Goal: Task Accomplishment & Management: Use online tool/utility

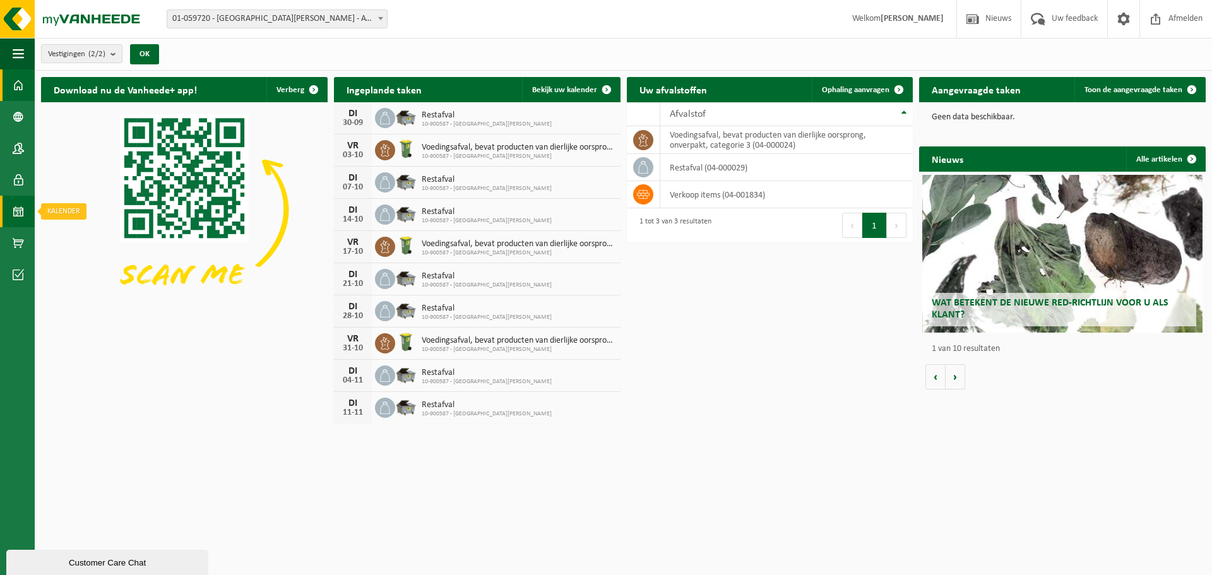
click at [16, 210] on span at bounding box center [18, 212] width 11 height 32
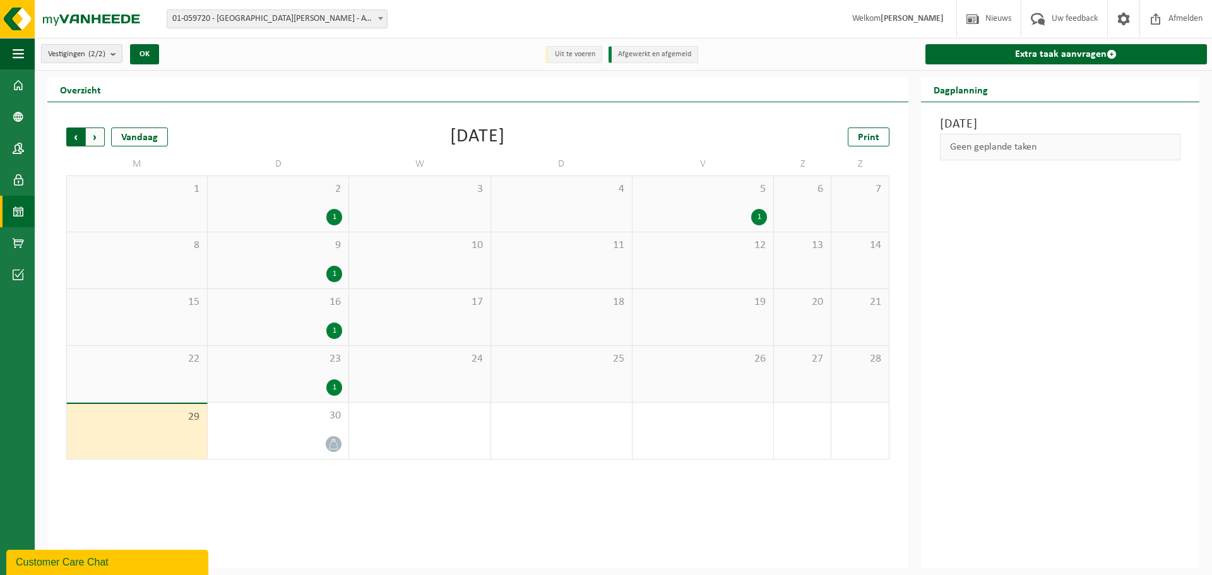
click at [96, 129] on span "Volgende" at bounding box center [95, 137] width 19 height 19
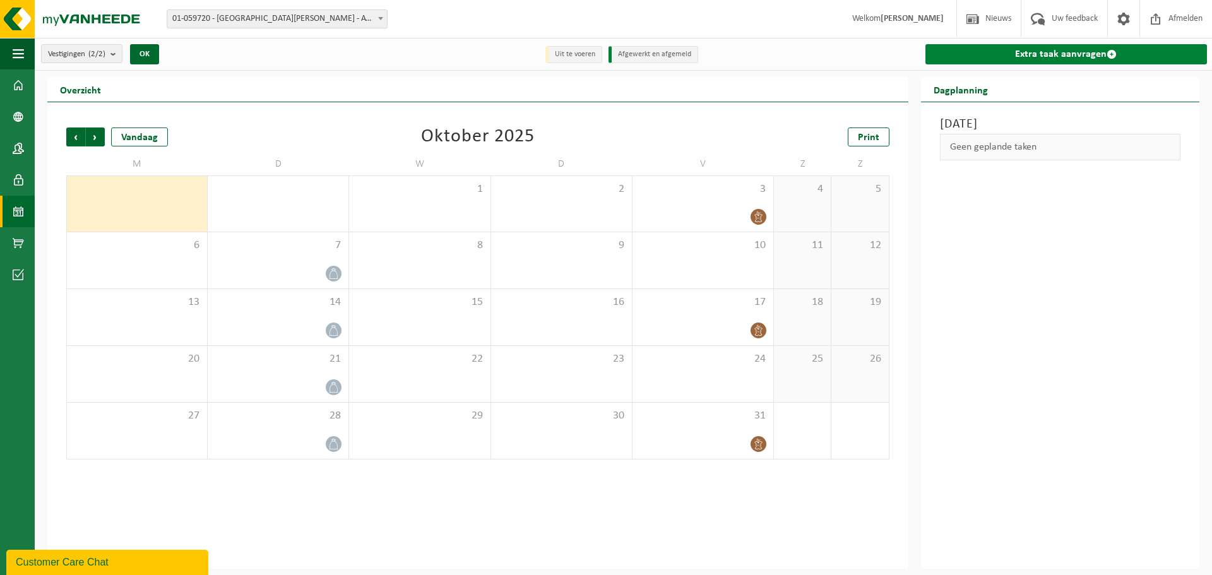
click at [1038, 52] on link "Extra taak aanvragen" at bounding box center [1067, 54] width 282 height 20
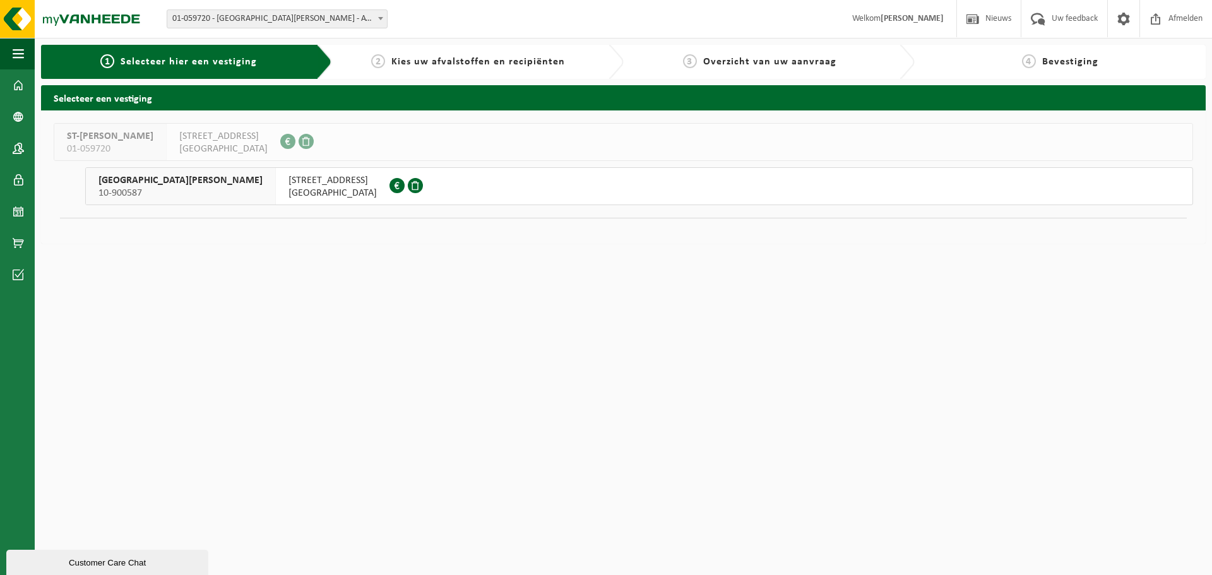
click at [706, 199] on button "SINT-JAN BERCHMANS COLLEGE 10-900587 KASTEELSTRAAT 14 8580 AVELGEM" at bounding box center [639, 186] width 1108 height 38
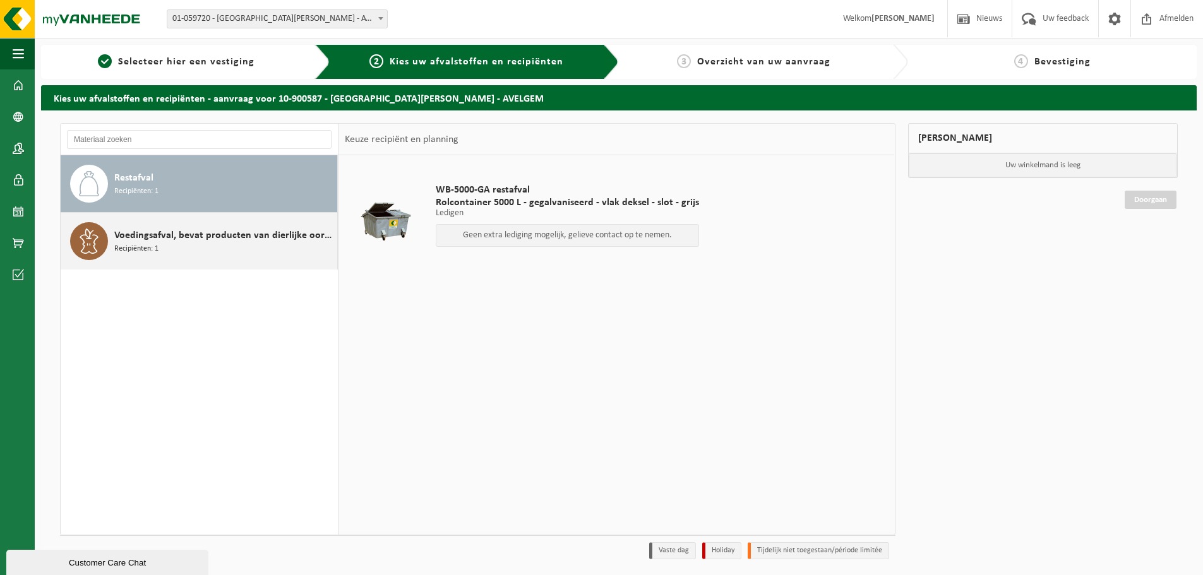
click at [221, 230] on span "Voedingsafval, bevat producten van dierlijke oorsprong, onverpakt, categorie 3" at bounding box center [224, 235] width 220 height 15
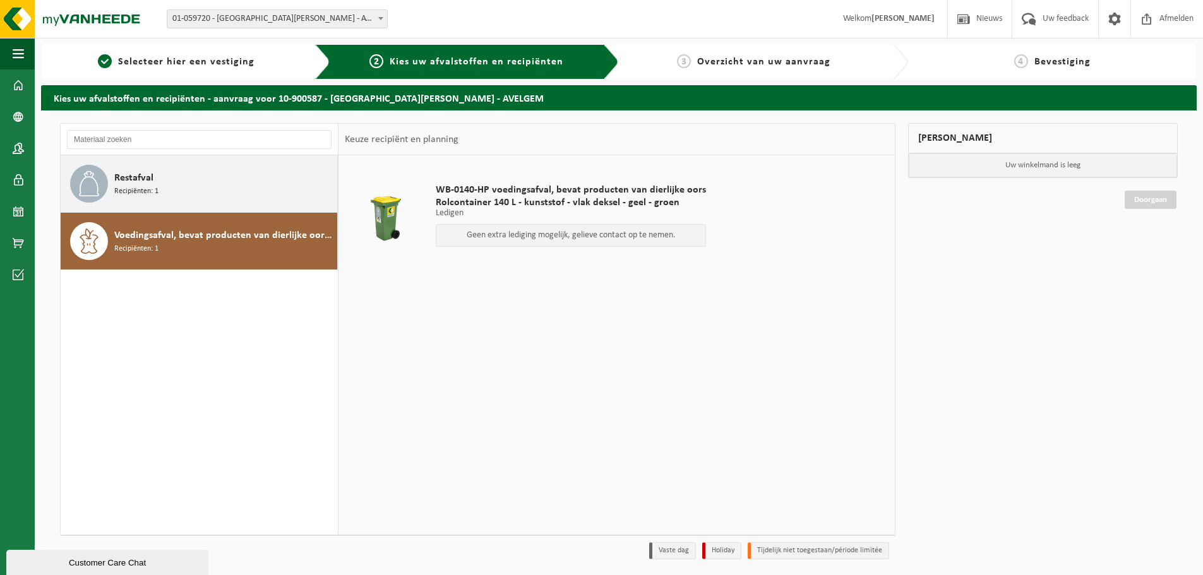
click at [251, 189] on div "Restafval Recipiënten: 1" at bounding box center [224, 184] width 220 height 38
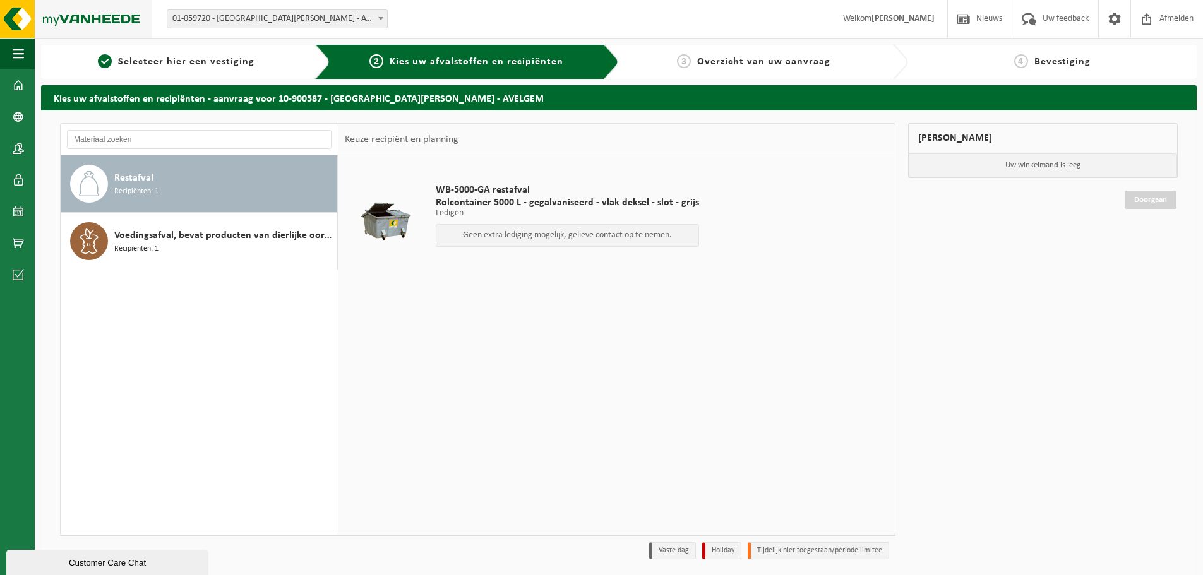
click at [105, 27] on img at bounding box center [76, 19] width 152 height 38
